Goal: Task Accomplishment & Management: Use online tool/utility

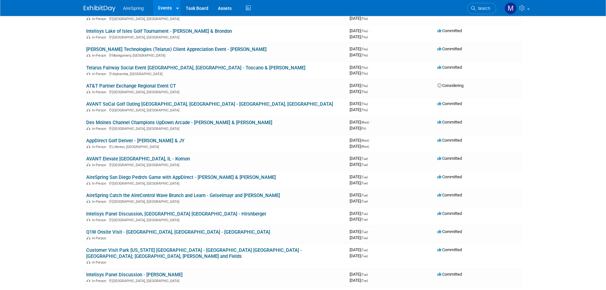
scroll to position [1860, 0]
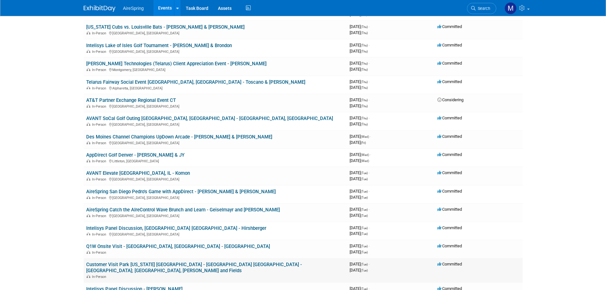
click at [222, 262] on link "Customer Visit Park [US_STATE] [GEOGRAPHIC_DATA] - [GEOGRAPHIC_DATA] [GEOGRAPHI…" at bounding box center [194, 268] width 216 height 12
click at [181, 189] on link "AireSpring San Diego Pedro's Game with AppDirect - [PERSON_NAME] & [PERSON_NAME]" at bounding box center [181, 192] width 190 height 6
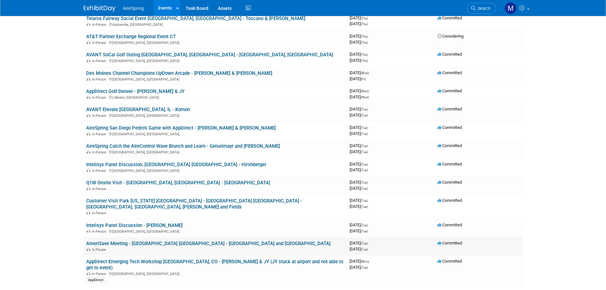
scroll to position [1892, 0]
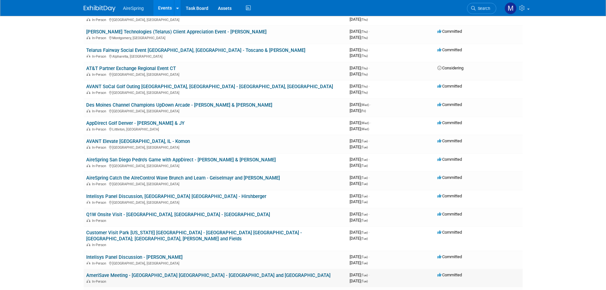
click at [200, 272] on link "AmeriSave Meeting - [GEOGRAPHIC_DATA] [GEOGRAPHIC_DATA] - [GEOGRAPHIC_DATA] and…" at bounding box center [208, 275] width 244 height 6
click at [217, 84] on link "AVANT SoCal Golf Outing [GEOGRAPHIC_DATA], [GEOGRAPHIC_DATA] - [GEOGRAPHIC_DATA…" at bounding box center [209, 87] width 247 height 6
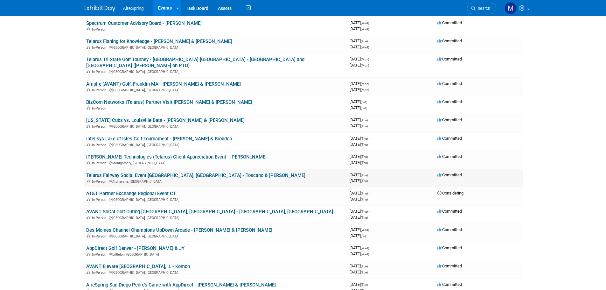
scroll to position [1764, 0]
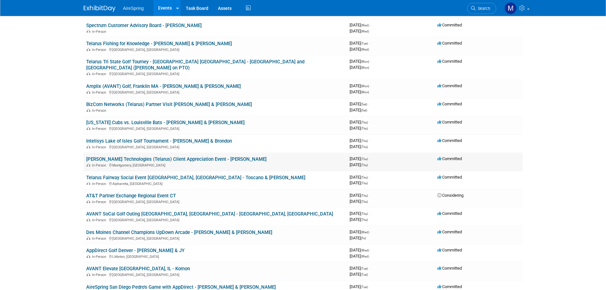
click at [160, 156] on link "[PERSON_NAME] Technologies (Telarus) Client Appreciation Event - [PERSON_NAME]" at bounding box center [176, 159] width 180 height 6
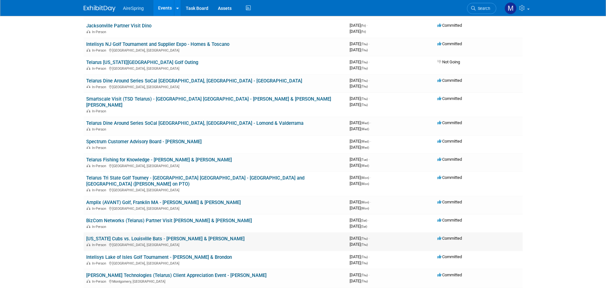
scroll to position [1605, 0]
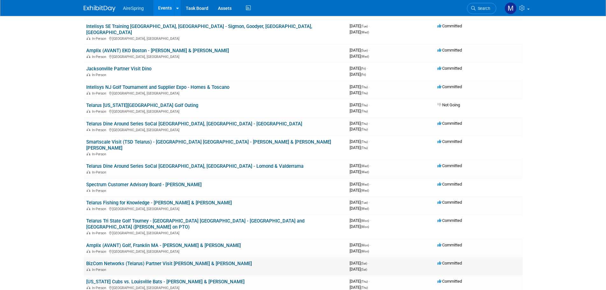
click at [198, 261] on link "BizCom Networks (Telarus) Partner Visit [PERSON_NAME] & [PERSON_NAME]" at bounding box center [169, 264] width 166 height 6
click at [139, 243] on link "Amplix (AVANT) Golf, Franklin MA - [PERSON_NAME] & [PERSON_NAME]" at bounding box center [163, 246] width 155 height 6
click at [186, 200] on link "Telarus Fishing for Knowledge - Frederick & Hester" at bounding box center [159, 203] width 146 height 6
click at [214, 139] on link "Smartscale Visit (TSD Telarus) - Jacksonville FL - Joe Brondon & Joe Dino" at bounding box center [208, 145] width 245 height 12
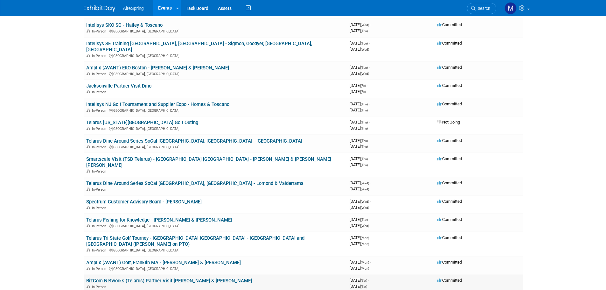
scroll to position [1573, 0]
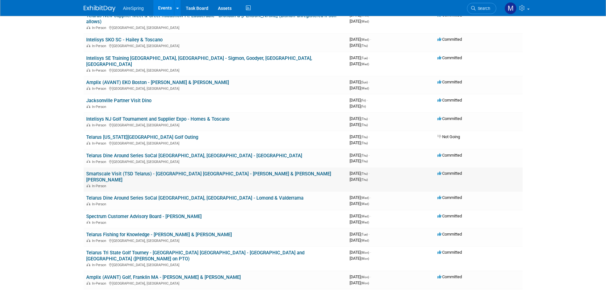
click at [237, 171] on link "Smartscale Visit (TSD Telarus) - Jacksonville FL - Joe Brondon & Joe Dino" at bounding box center [208, 177] width 245 height 12
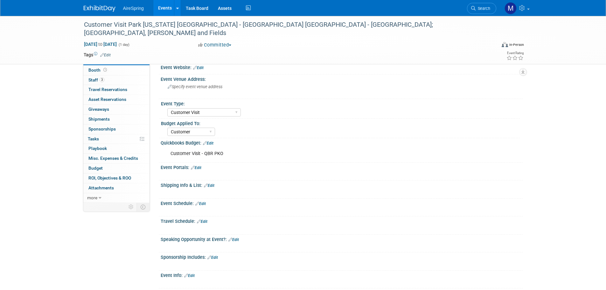
select select "Customer Visit"
select select "Customer"
drag, startPoint x: 171, startPoint y: 154, endPoint x: 237, endPoint y: 157, distance: 66.0
click at [237, 157] on div "Customer Visit - QBR PKO" at bounding box center [309, 153] width 287 height 13
copy div "Customer Visit - QBR PKO"
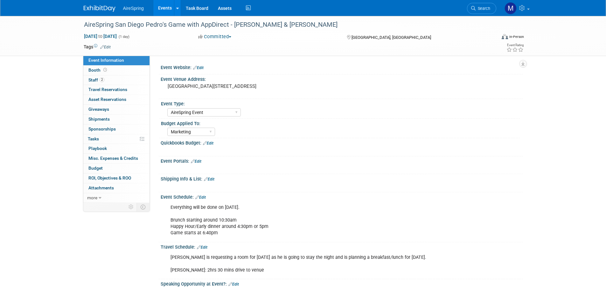
select select "AireSpring Event"
select select "Marketing"
drag, startPoint x: 86, startPoint y: 25, endPoint x: 227, endPoint y: 26, distance: 141.0
click at [227, 26] on div "AireSpring San Diego Pedro's Game with AppDirect - [PERSON_NAME] & [PERSON_NAME]" at bounding box center [284, 24] width 405 height 11
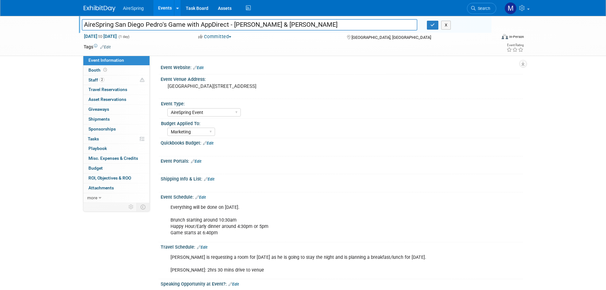
drag, startPoint x: 84, startPoint y: 24, endPoint x: 228, endPoint y: 25, distance: 143.6
click at [228, 25] on input "AireSpring San Diego Pedro's Game with AppDirect - [PERSON_NAME] & [PERSON_NAME]" at bounding box center [250, 24] width 336 height 11
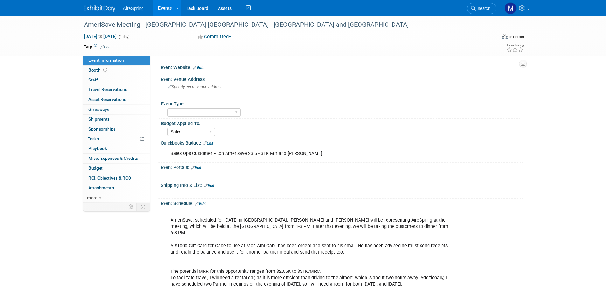
select select "Sales"
drag, startPoint x: 171, startPoint y: 153, endPoint x: 269, endPoint y: 157, distance: 98.4
click at [269, 157] on div "Sales Ops Customer Pitch Amerisave 23.5 - 31K Mrr and [PERSON_NAME]" at bounding box center [309, 153] width 287 height 13
copy div "Sales Ops Customer Pitch Amerisave 23.5 - 31K"
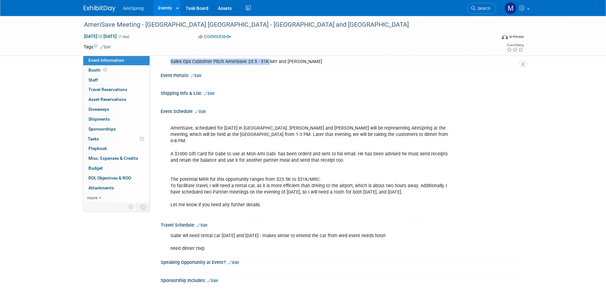
scroll to position [95, 0]
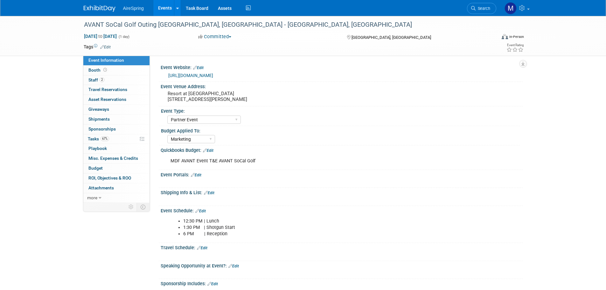
select select "Partner Event"
select select "Marketing"
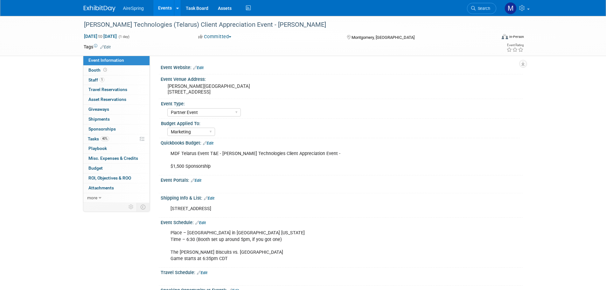
select select "Partner Event"
select select "Marketing"
drag, startPoint x: 171, startPoint y: 154, endPoint x: 335, endPoint y: 156, distance: 163.6
click at [335, 156] on div "MDF Telarus Event T&E - [PERSON_NAME] Technologies Client Appreciation Event - …" at bounding box center [309, 159] width 287 height 25
copy div "MDF Telarus Event T&E - [PERSON_NAME] Technologies Client Appreciation Event -"
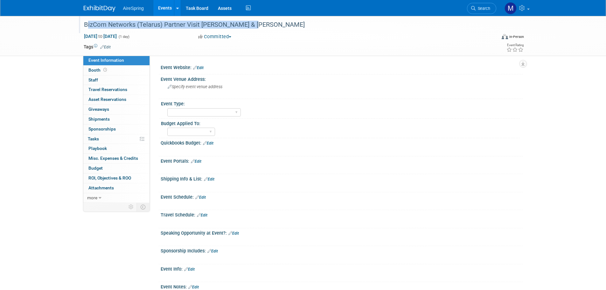
drag, startPoint x: 83, startPoint y: 25, endPoint x: 263, endPoint y: 25, distance: 179.5
click at [263, 25] on div "BizCom Networks (Telarus) Partner Visit Hester & Brondon" at bounding box center [284, 24] width 405 height 11
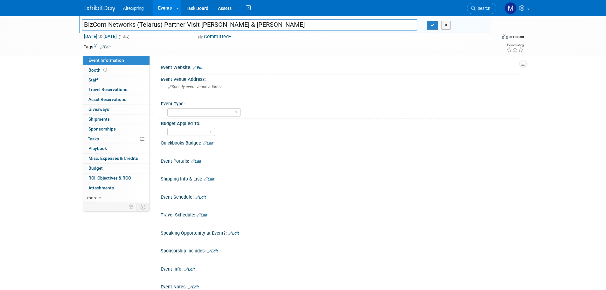
drag, startPoint x: 263, startPoint y: 25, endPoint x: 11, endPoint y: 25, distance: 251.5
click at [11, 25] on div "BizCom Networks (Telarus) Partner Visit Hester & Brondon BizCom Networks (Telar…" at bounding box center [303, 36] width 606 height 40
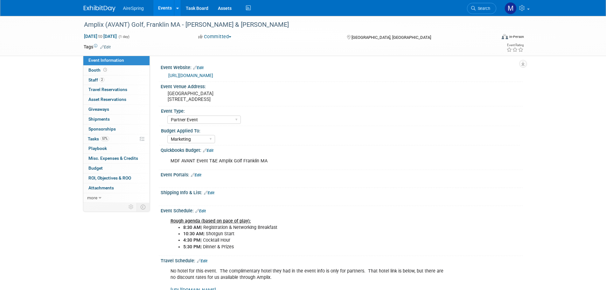
select select "Partner Event"
select select "Marketing"
drag, startPoint x: 172, startPoint y: 161, endPoint x: 268, endPoint y: 163, distance: 96.2
click at [268, 163] on div "MDF AVANT Event T&E Amplix Golf Franklin MA" at bounding box center [309, 161] width 287 height 13
copy div "MDF AVANT Event T&E Amplix Golf Franklin MA"
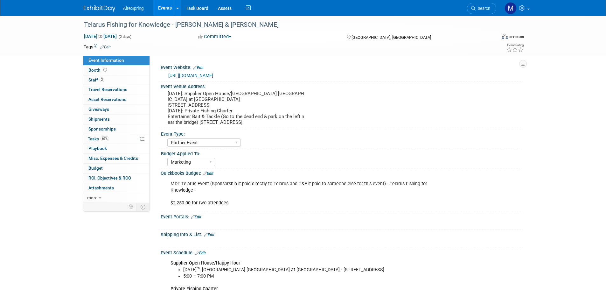
select select "Partner Event"
select select "Marketing"
drag, startPoint x: 171, startPoint y: 184, endPoint x: 208, endPoint y: 186, distance: 37.0
click at [208, 186] on div "MDF Telarus Event (Sponsorship if paid directly to Telarus and T&E if paid to s…" at bounding box center [309, 194] width 287 height 32
copy div "MDF Telarus Event"
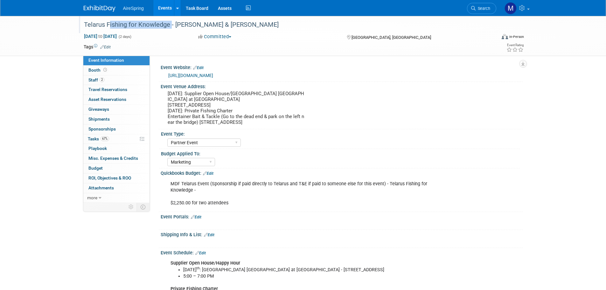
drag, startPoint x: 107, startPoint y: 25, endPoint x: 168, endPoint y: 29, distance: 61.9
click at [168, 29] on div "Telarus Fishing for Knowledge - Frederick & Hester" at bounding box center [284, 24] width 405 height 11
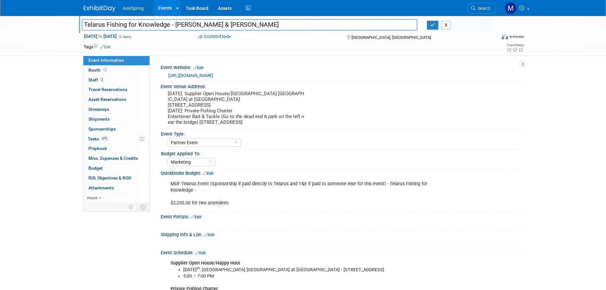
drag, startPoint x: 107, startPoint y: 24, endPoint x: 169, endPoint y: 27, distance: 62.2
click at [169, 27] on input "Telarus Fishing for Knowledge - Frederick & Hester" at bounding box center [250, 24] width 336 height 11
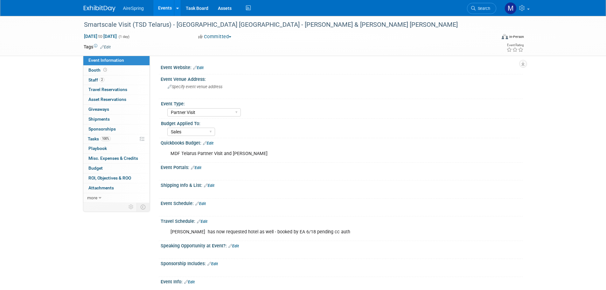
select select "Partner Visit"
select select "Sales"
drag, startPoint x: 85, startPoint y: 25, endPoint x: 221, endPoint y: 29, distance: 136.3
click at [221, 29] on div "Smartscale Visit (TSD Telarus) - [GEOGRAPHIC_DATA] [GEOGRAPHIC_DATA] - [PERSON_…" at bounding box center [284, 24] width 405 height 11
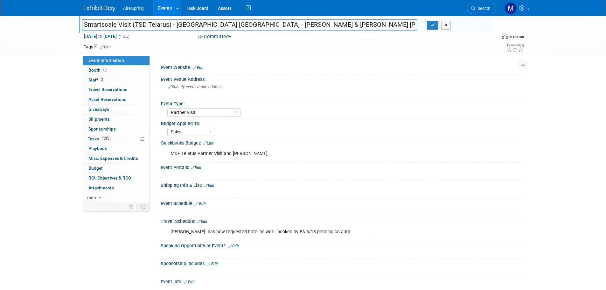
drag, startPoint x: 83, startPoint y: 25, endPoint x: 176, endPoint y: 33, distance: 92.9
click at [176, 33] on div "Smartscale Visit (TSD Telarus) - [GEOGRAPHIC_DATA] [GEOGRAPHIC_DATA] - [PERSON_…" at bounding box center [303, 36] width 449 height 40
drag, startPoint x: 169, startPoint y: 153, endPoint x: 260, endPoint y: 155, distance: 91.1
click at [260, 155] on div "MDF Telarus Partner Visit and [PERSON_NAME]" at bounding box center [309, 153] width 287 height 13
copy div "MDF Telarus Partner Visit and [PERSON_NAME]"
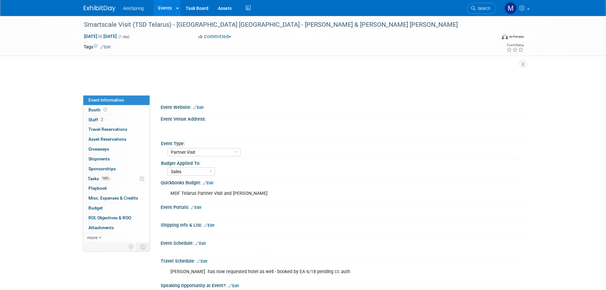
select select "Partner Visit"
select select "Sales"
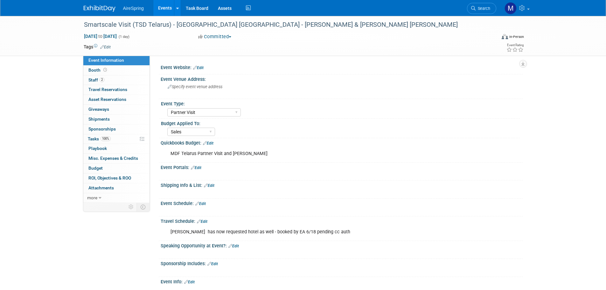
drag, startPoint x: 244, startPoint y: 152, endPoint x: 265, endPoint y: 154, distance: 21.4
click at [265, 154] on div "MDF Telarus Partner Visit and [PERSON_NAME]" at bounding box center [309, 153] width 287 height 13
copy div "Brondon"
